Goal: Information Seeking & Learning: Find contact information

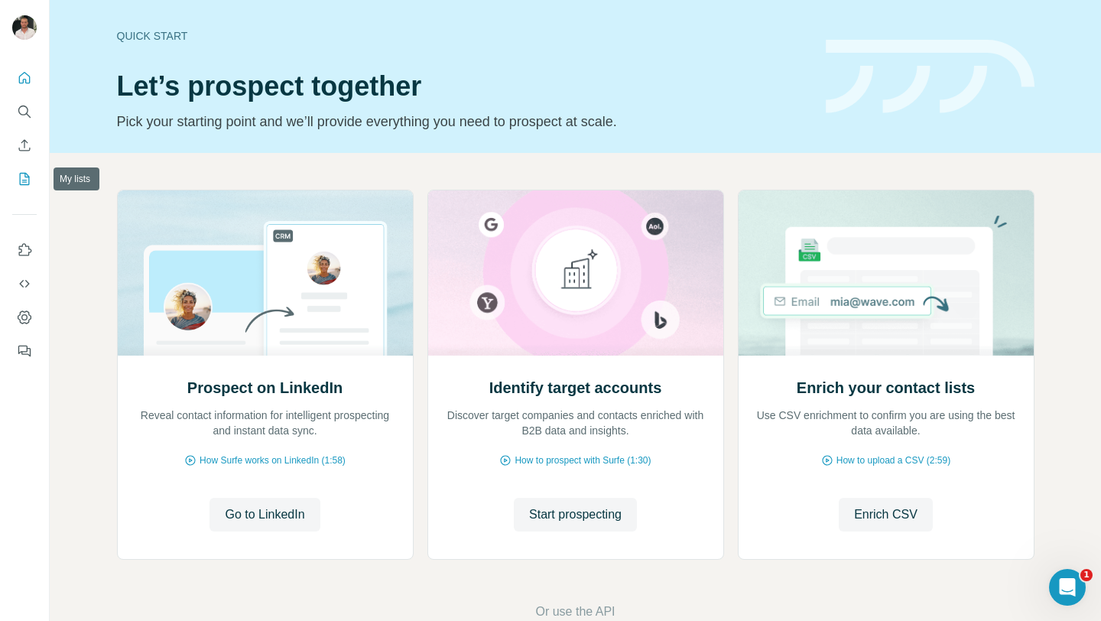
click at [22, 176] on icon "My lists" at bounding box center [24, 178] width 15 height 15
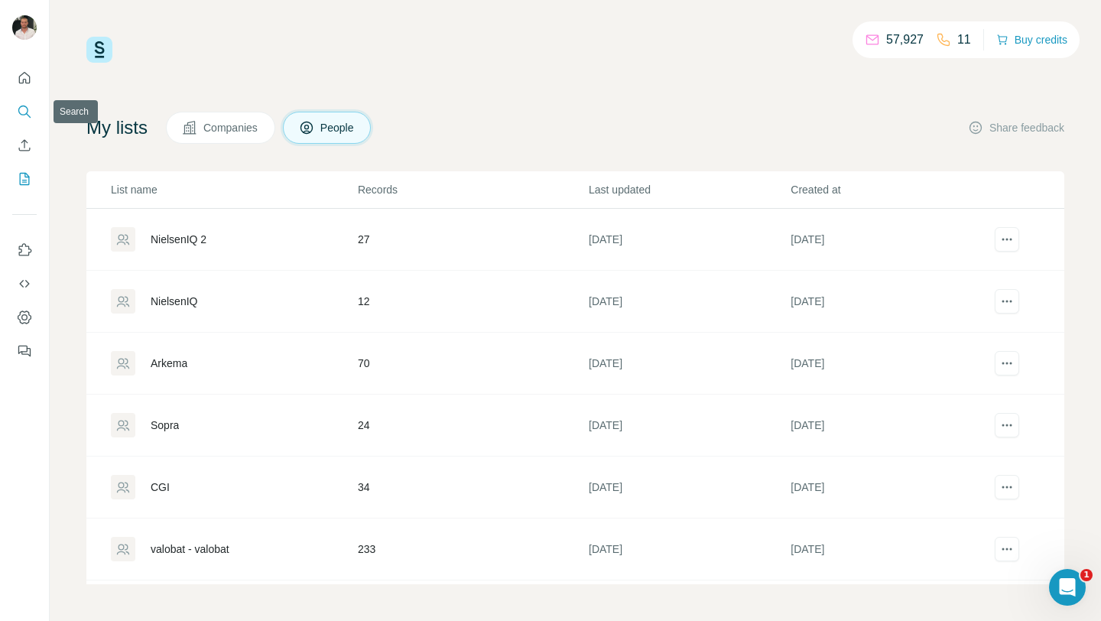
click at [17, 121] on button "Search" at bounding box center [24, 112] width 24 height 28
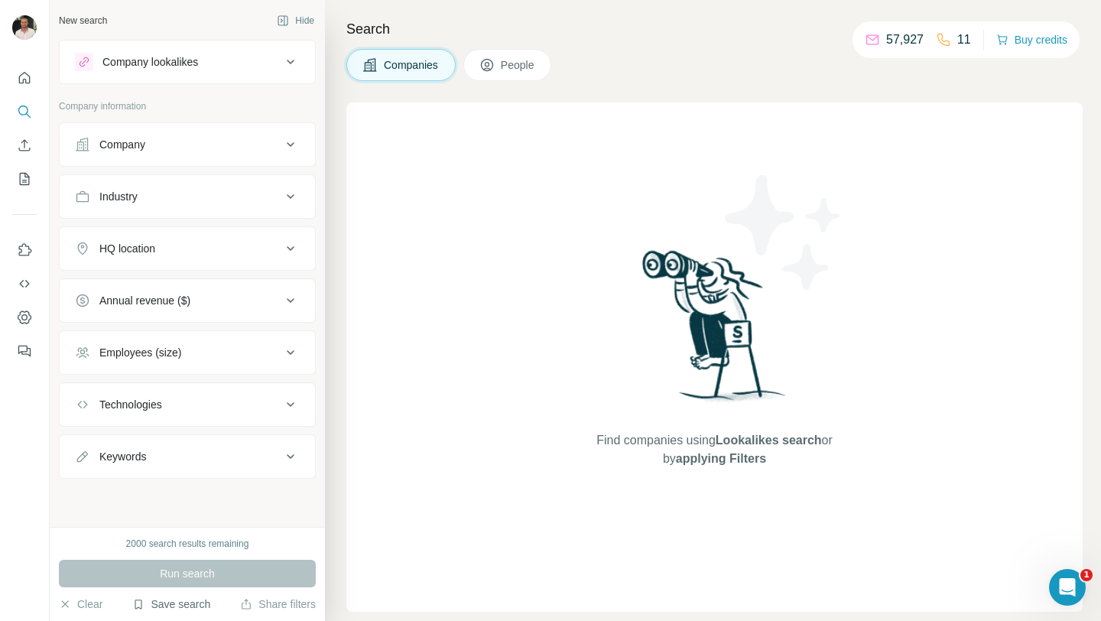
click at [162, 609] on button "Save search" at bounding box center [171, 604] width 78 height 15
click at [500, 75] on button "People" at bounding box center [508, 65] width 89 height 32
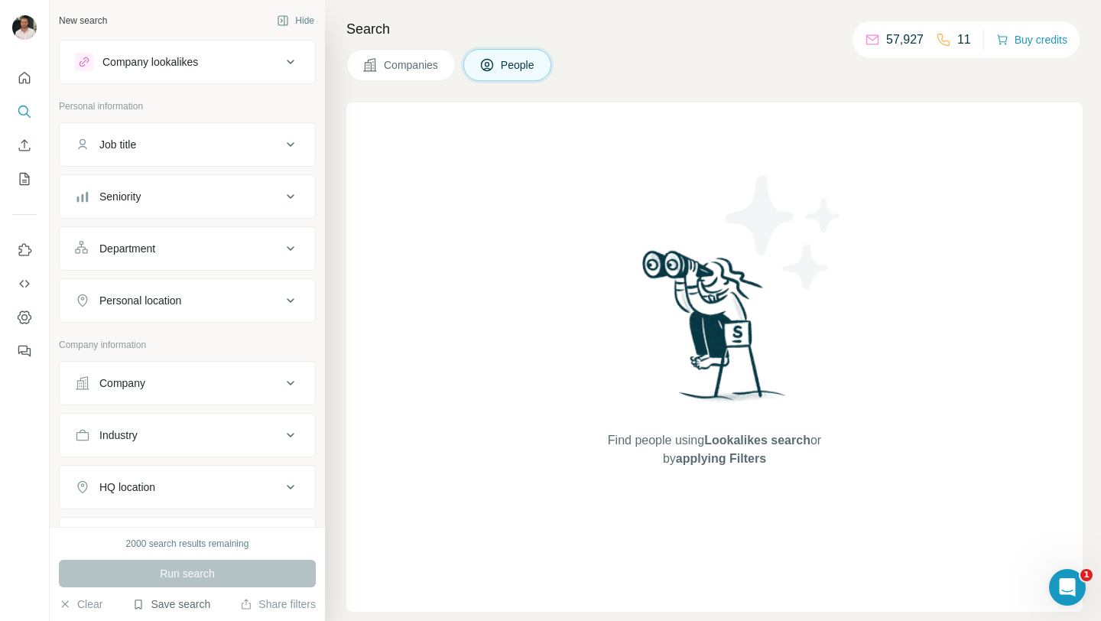
click at [161, 610] on button "Save search" at bounding box center [171, 604] width 78 height 15
click at [186, 571] on div "View my saved searches" at bounding box center [214, 577] width 161 height 31
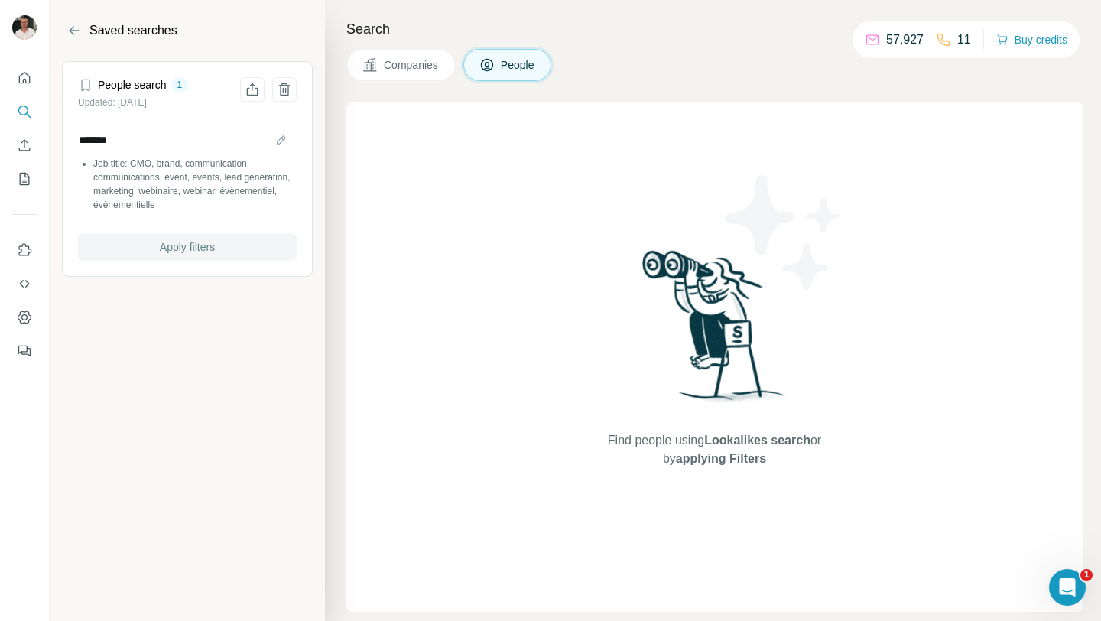
click at [184, 249] on span "Apply filters" at bounding box center [187, 246] width 55 height 15
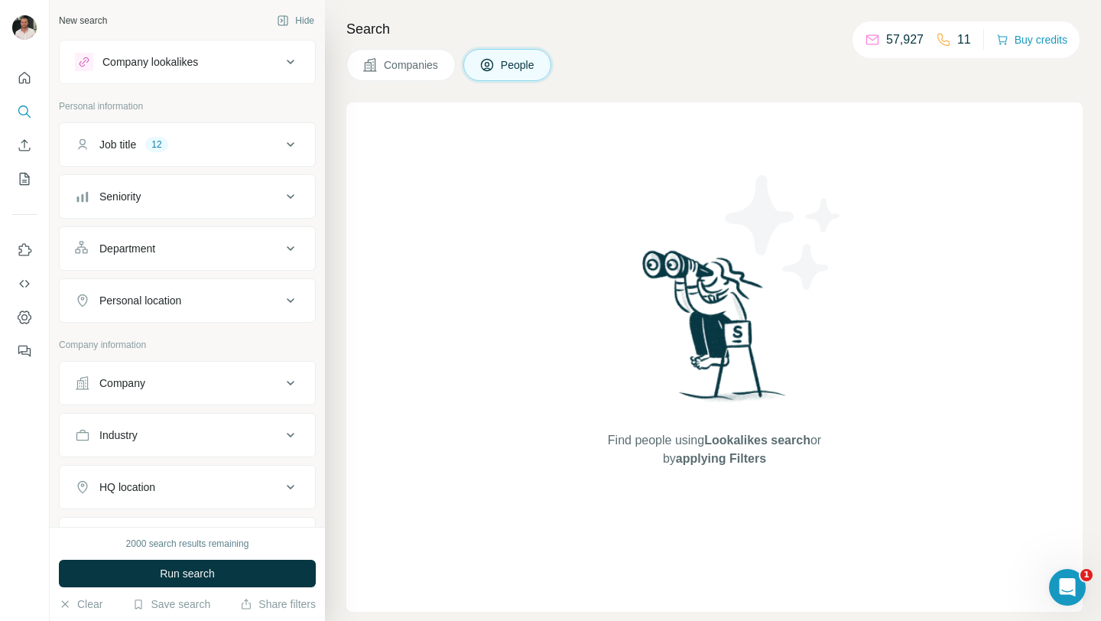
click at [156, 378] on div "Company" at bounding box center [178, 383] width 207 height 15
click at [158, 445] on input "text" at bounding box center [187, 451] width 225 height 28
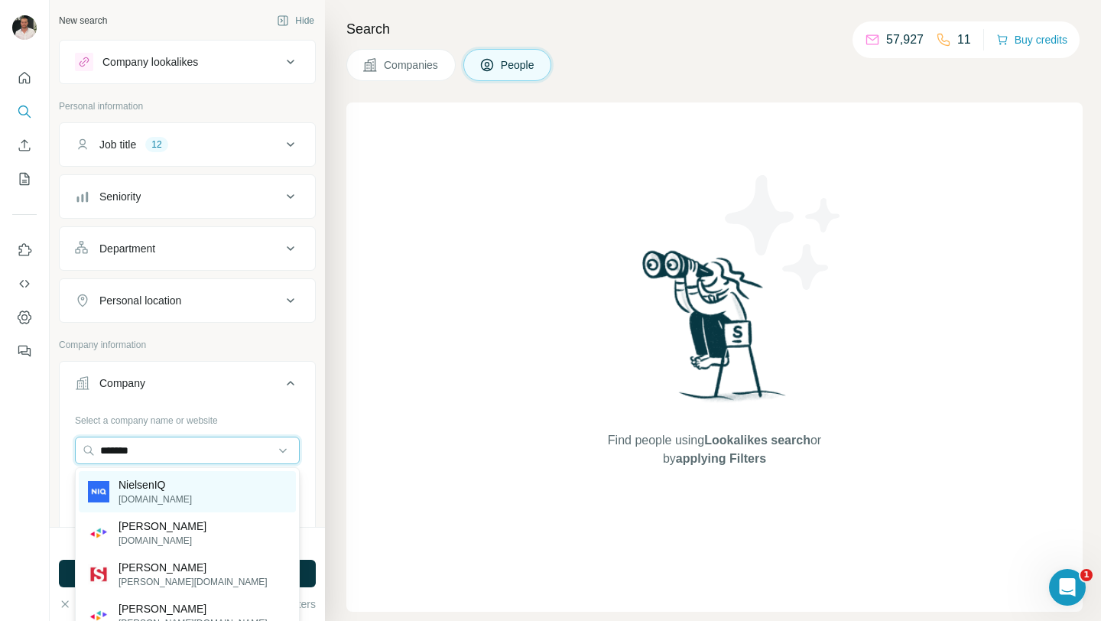
type input "*******"
click at [143, 486] on p "NielsenIQ" at bounding box center [155, 484] width 73 height 15
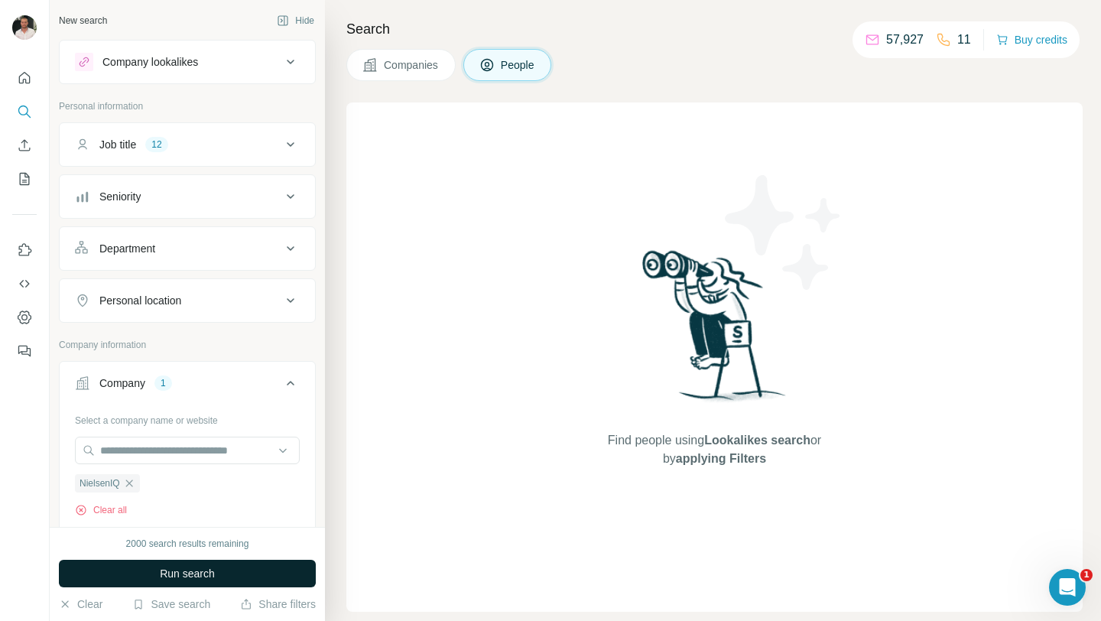
click at [177, 567] on span "Run search" at bounding box center [187, 573] width 55 height 15
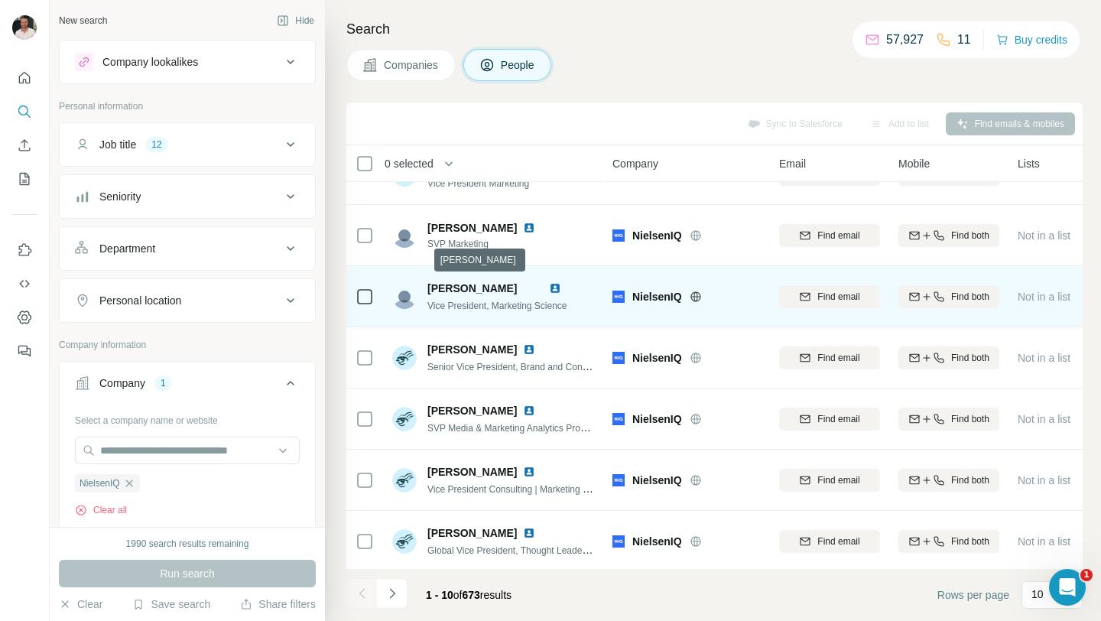
scroll to position [225, 0]
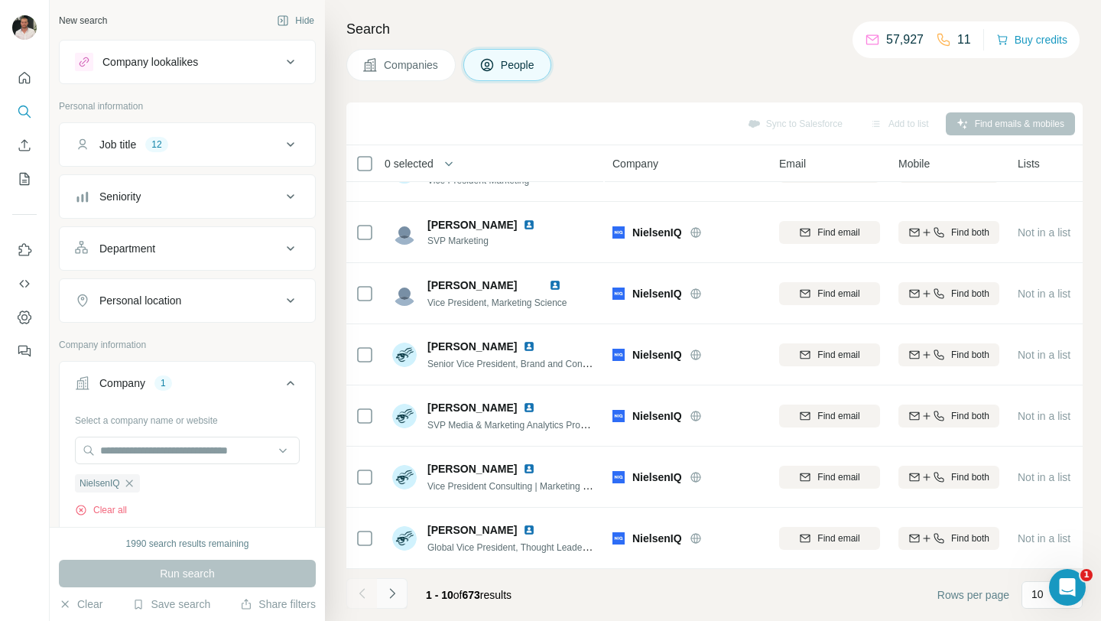
click at [395, 590] on icon "Navigate to next page" at bounding box center [392, 593] width 15 height 15
